Goal: Task Accomplishment & Management: Complete application form

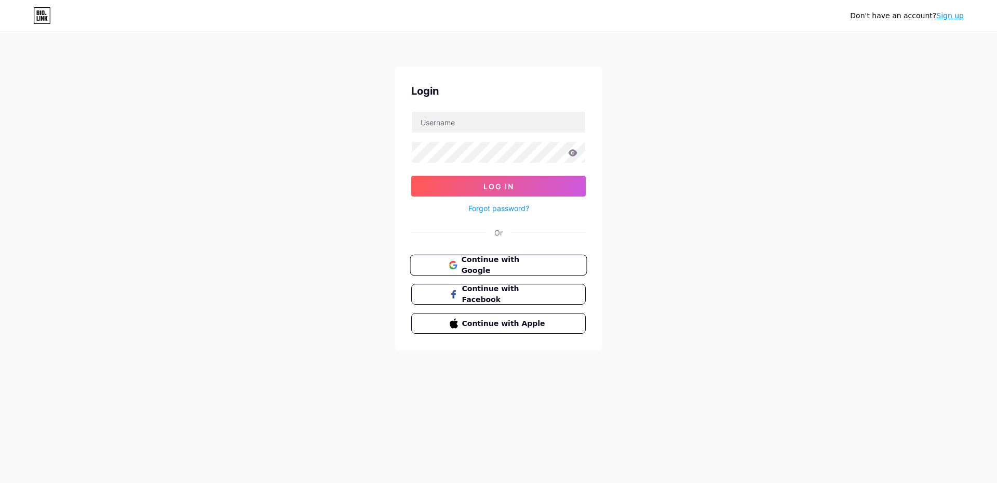
click at [504, 259] on span "Continue with Google" at bounding box center [504, 265] width 87 height 22
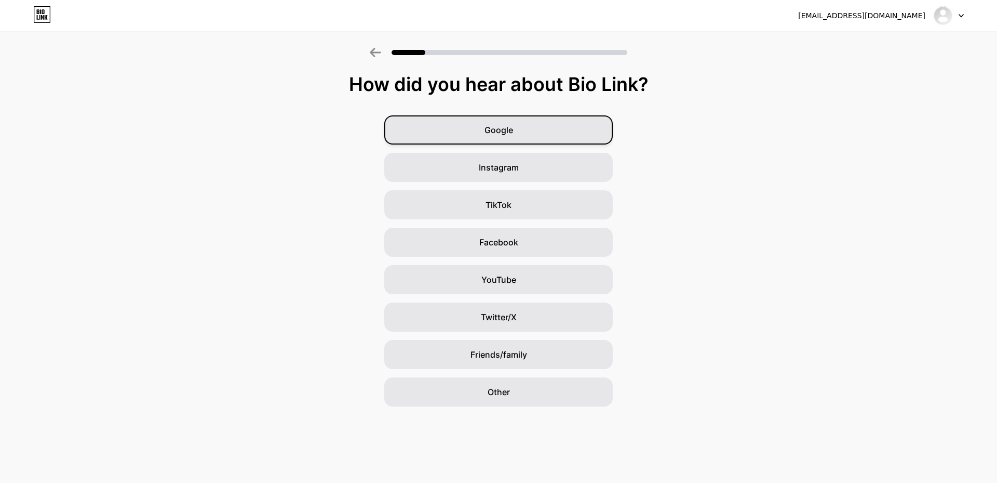
click at [506, 126] on span "Google" at bounding box center [499, 130] width 29 height 12
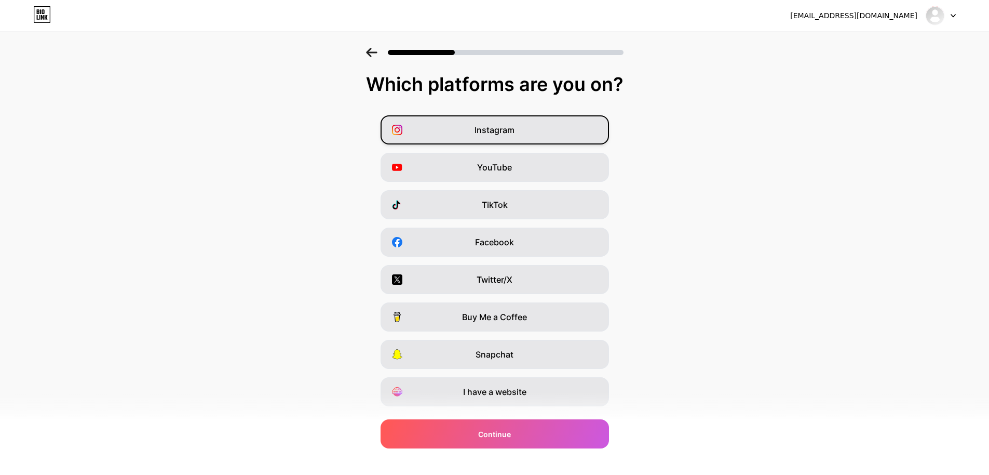
click at [527, 134] on div "Instagram" at bounding box center [495, 129] width 229 height 29
click at [518, 174] on div "YouTube" at bounding box center [495, 167] width 229 height 29
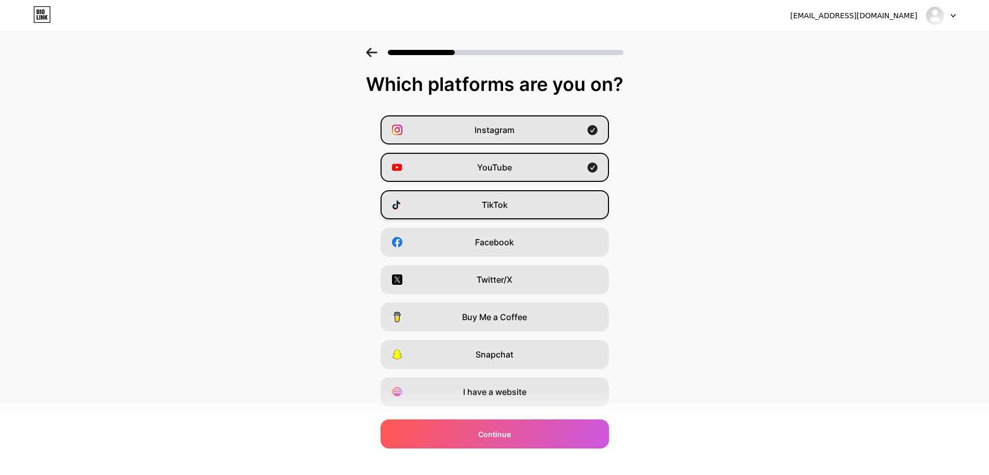
click at [514, 204] on div "TikTok" at bounding box center [495, 204] width 229 height 29
click at [582, 395] on div "I have a website" at bounding box center [495, 391] width 229 height 29
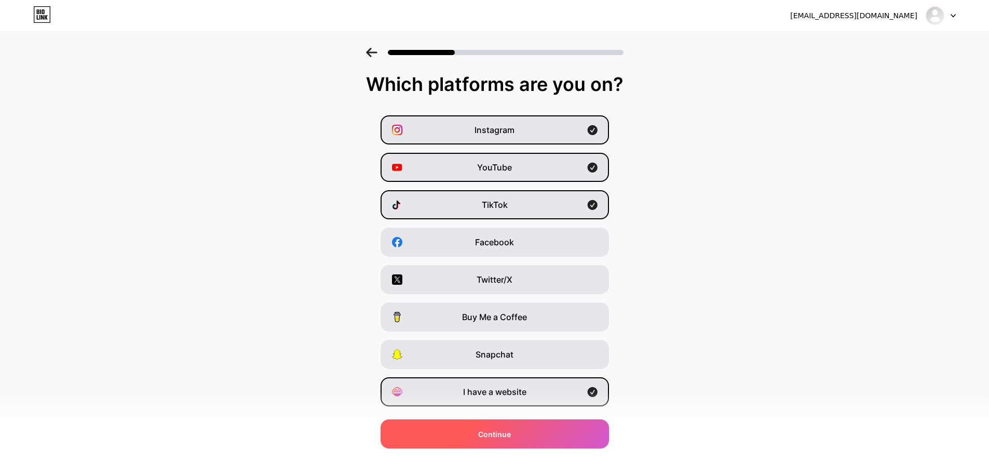
click at [552, 435] on div "Continue" at bounding box center [495, 433] width 229 height 29
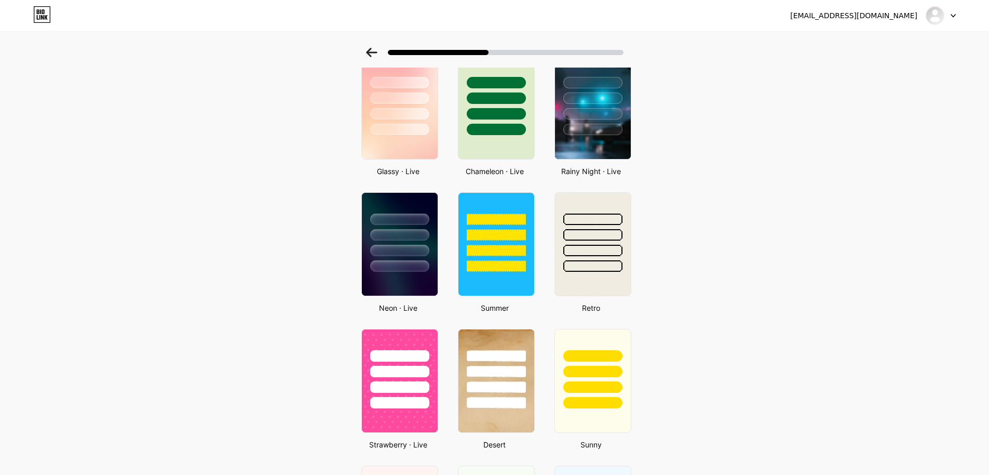
scroll to position [386, 0]
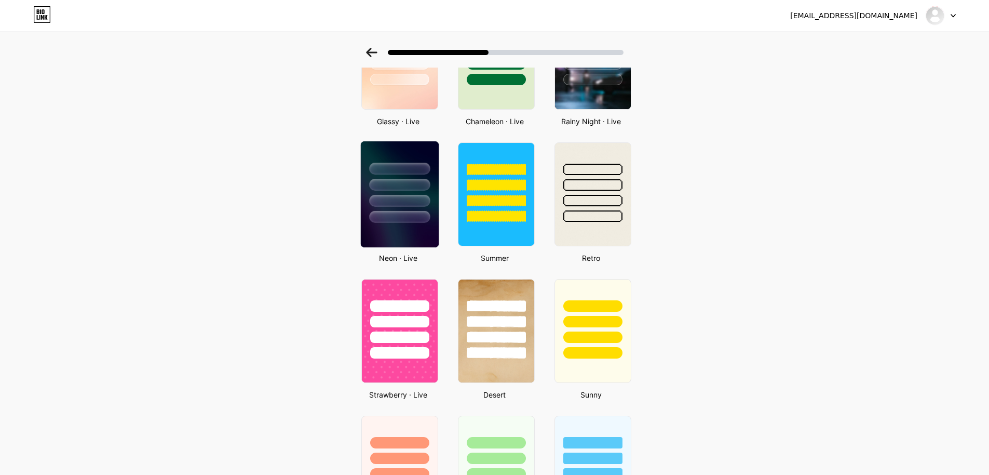
click at [392, 198] on div at bounding box center [399, 201] width 61 height 12
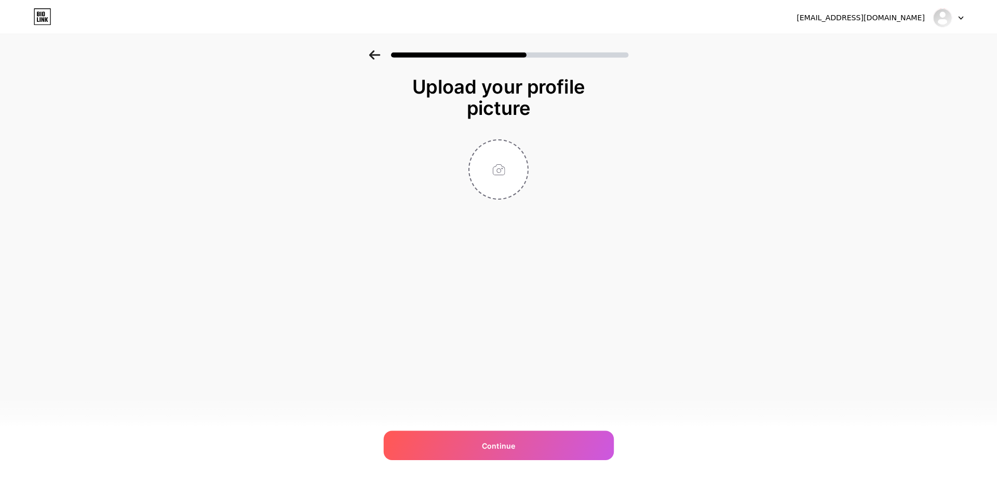
scroll to position [0, 0]
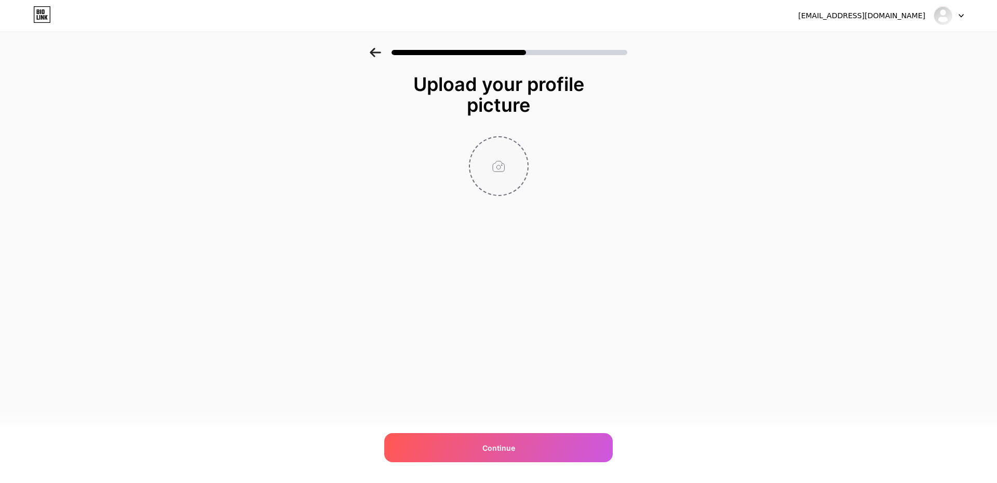
click at [499, 180] on input "file" at bounding box center [499, 166] width 58 height 58
type input "C:\fakepath\momosays MASTER LOGO 230922 2.png"
click at [520, 142] on icon at bounding box center [522, 144] width 4 height 4
click at [513, 160] on input "file" at bounding box center [499, 166] width 58 height 58
type input "C:\fakepath\LOGO MMSYS KECIL.jpg"
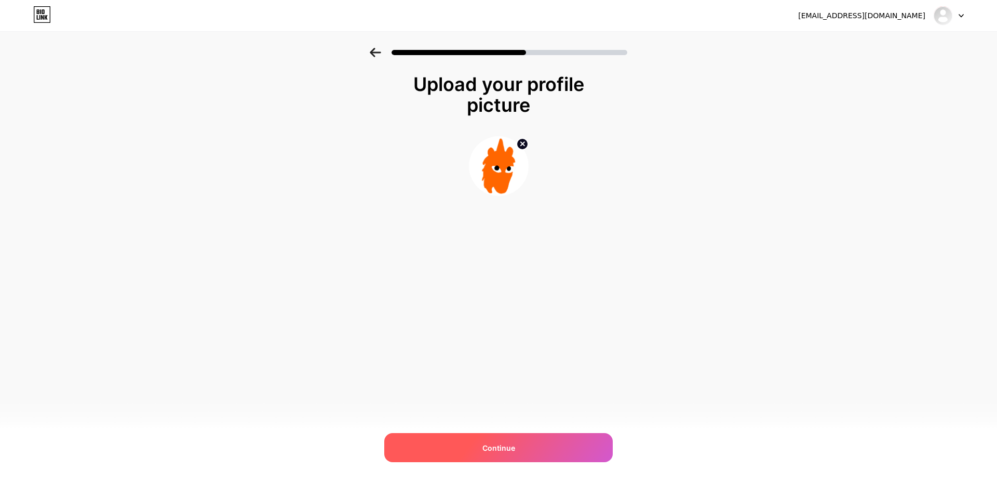
click at [528, 450] on div "Continue" at bounding box center [498, 447] width 229 height 29
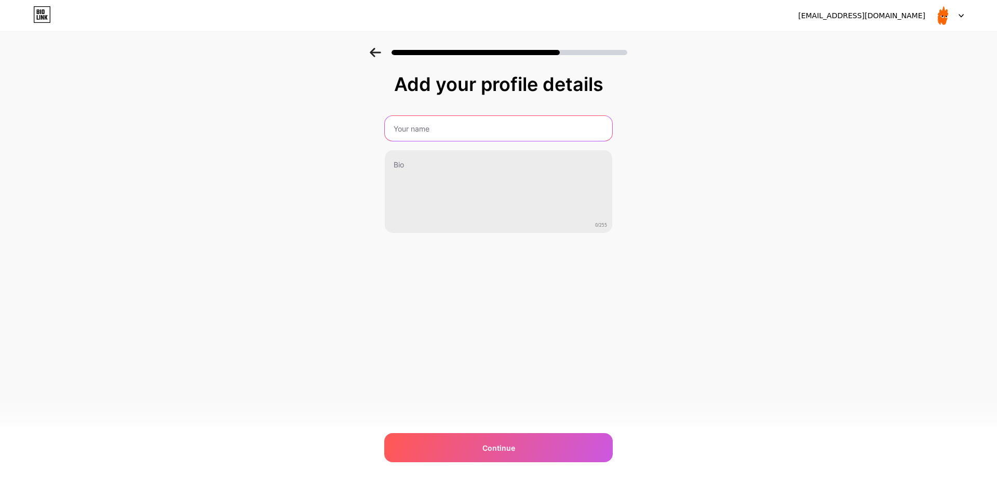
click at [518, 116] on input "text" at bounding box center [498, 128] width 227 height 25
type input "A"
type input "Momosays"
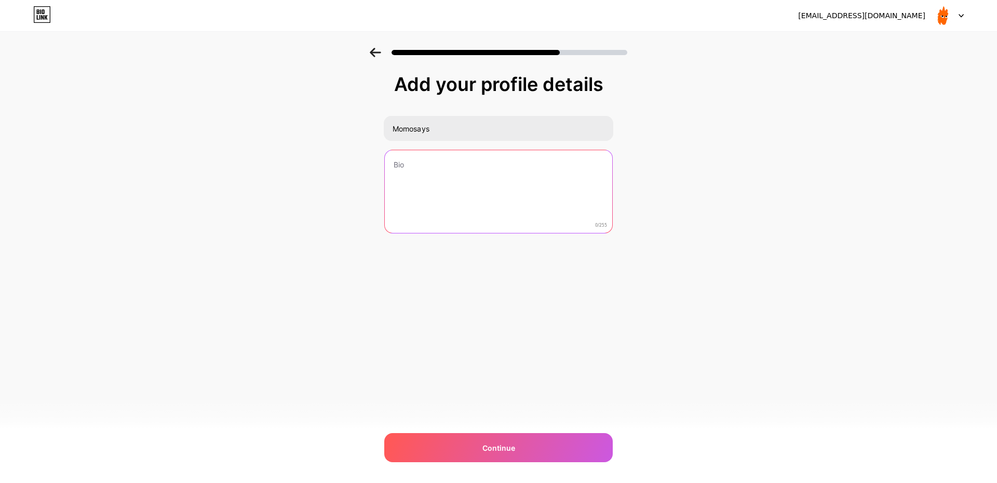
click at [487, 184] on textarea at bounding box center [498, 192] width 227 height 84
